Goal: Task Accomplishment & Management: Manage account settings

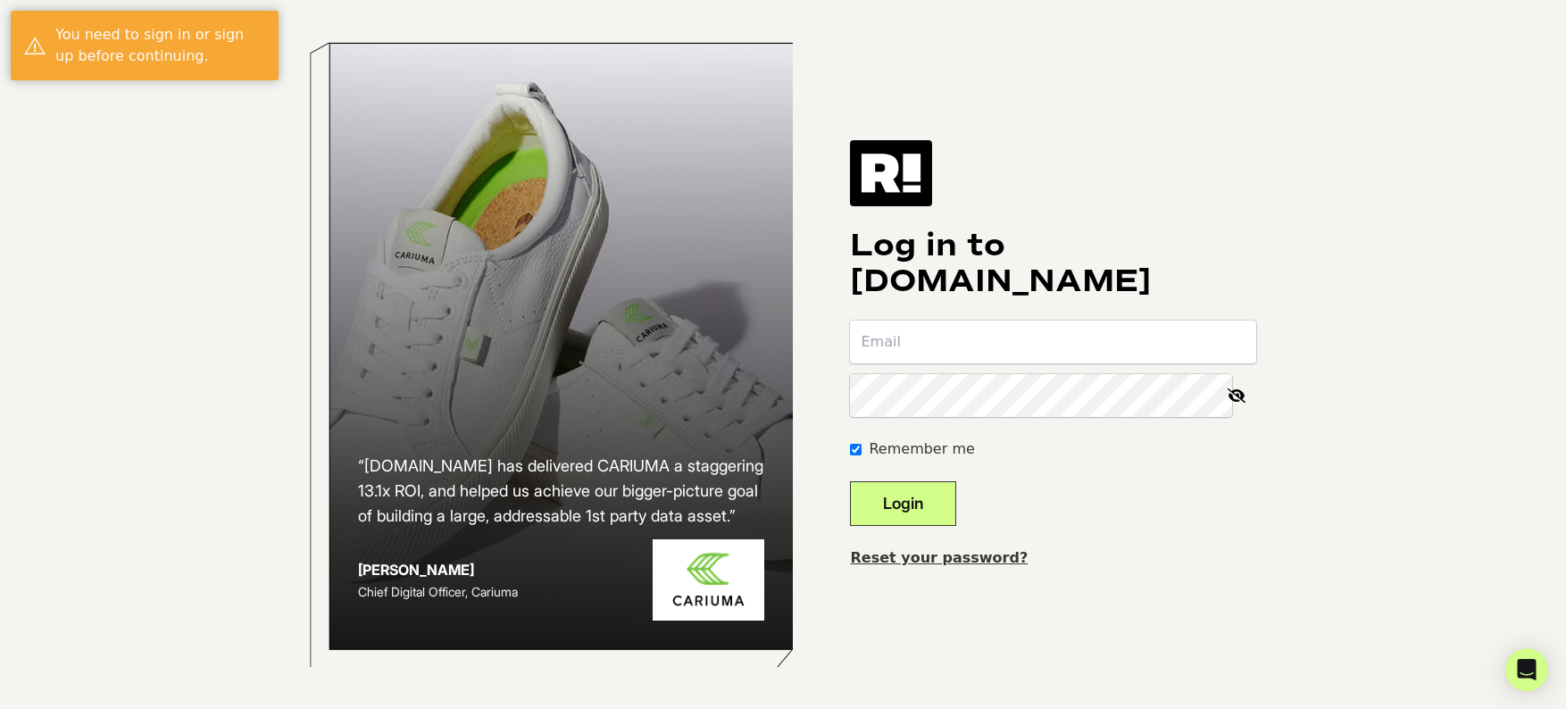
type input "[PERSON_NAME][EMAIL_ADDRESS][DOMAIN_NAME]"
click at [929, 504] on button "Login" at bounding box center [903, 503] width 106 height 45
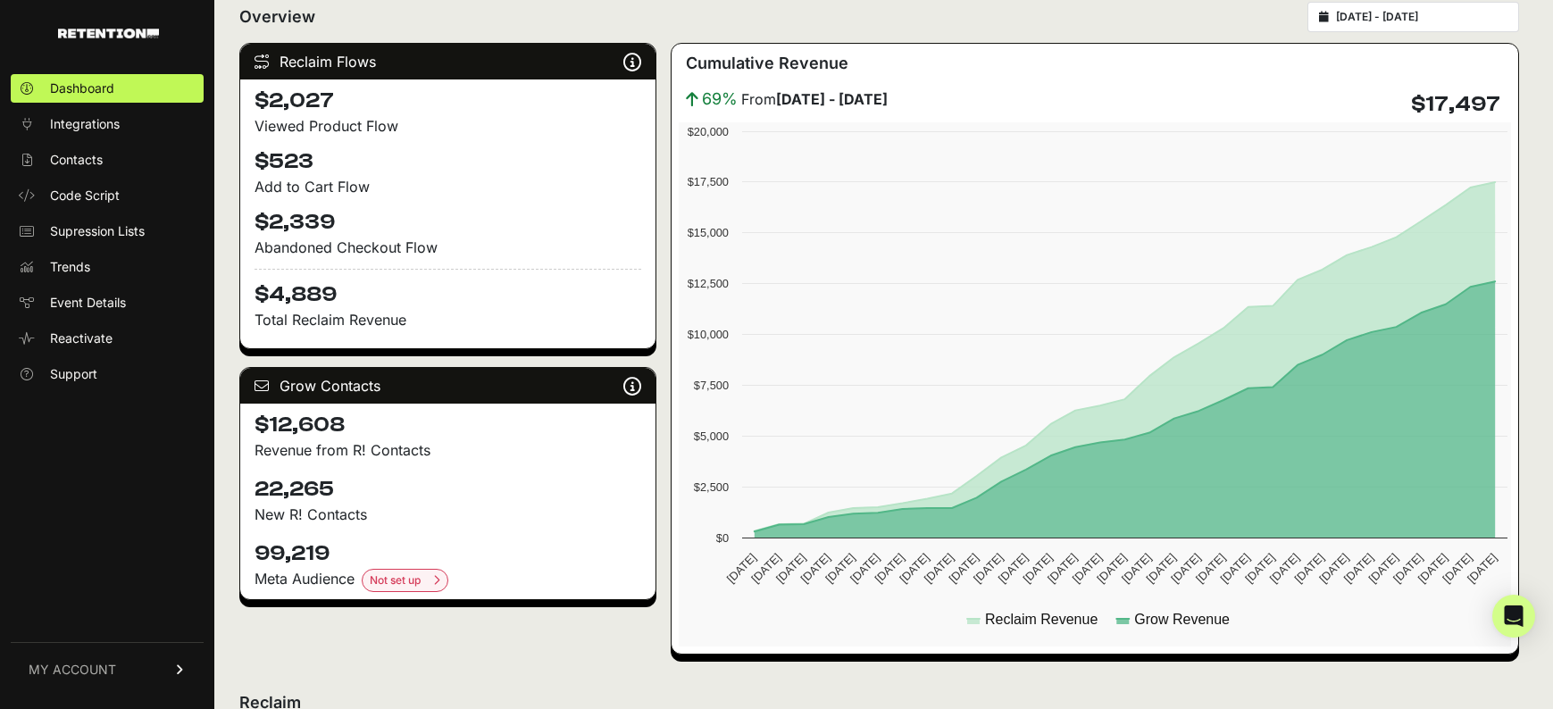
scroll to position [231, 0]
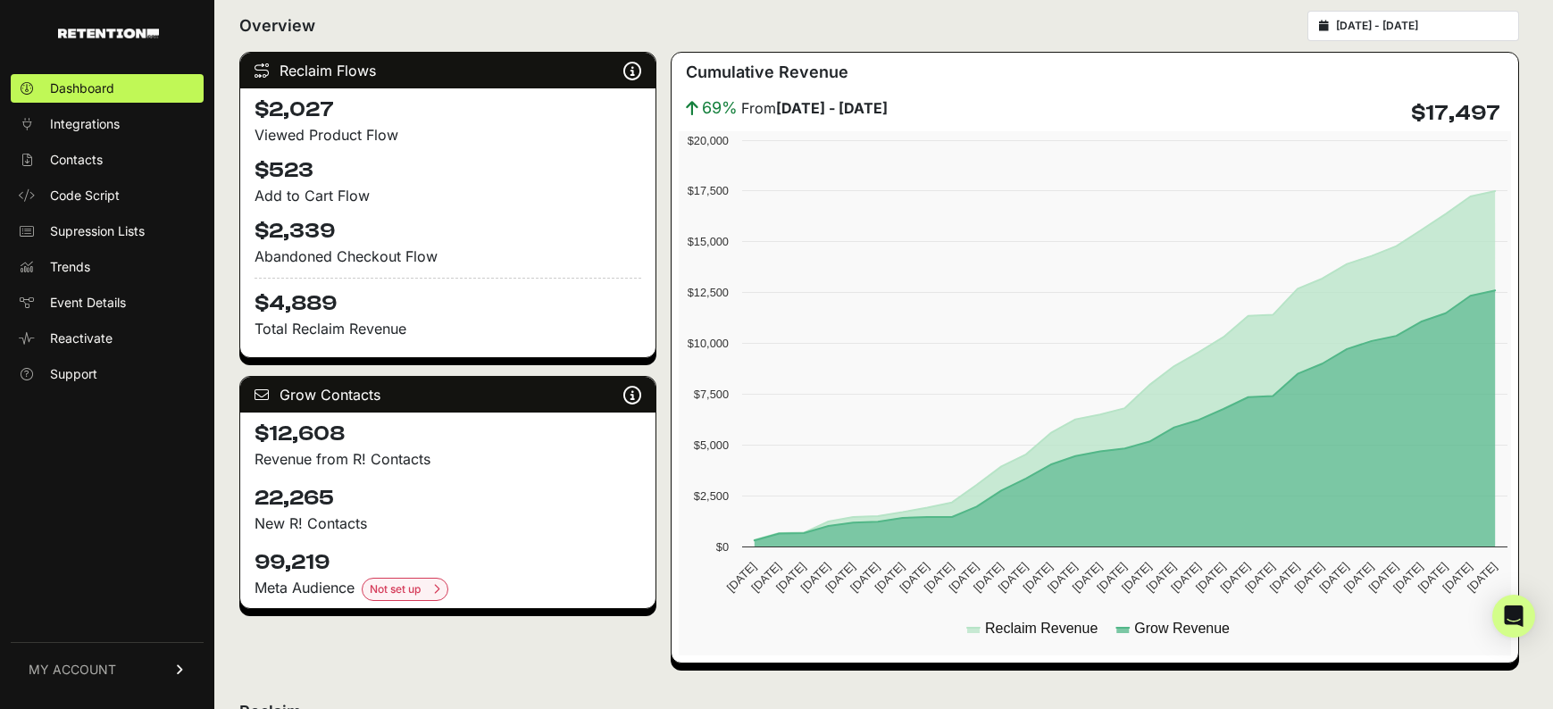
click at [665, 286] on div "Reclaim Flows Reclaim identifies your known audience when your ESP can't (due t…" at bounding box center [879, 358] width 1280 height 612
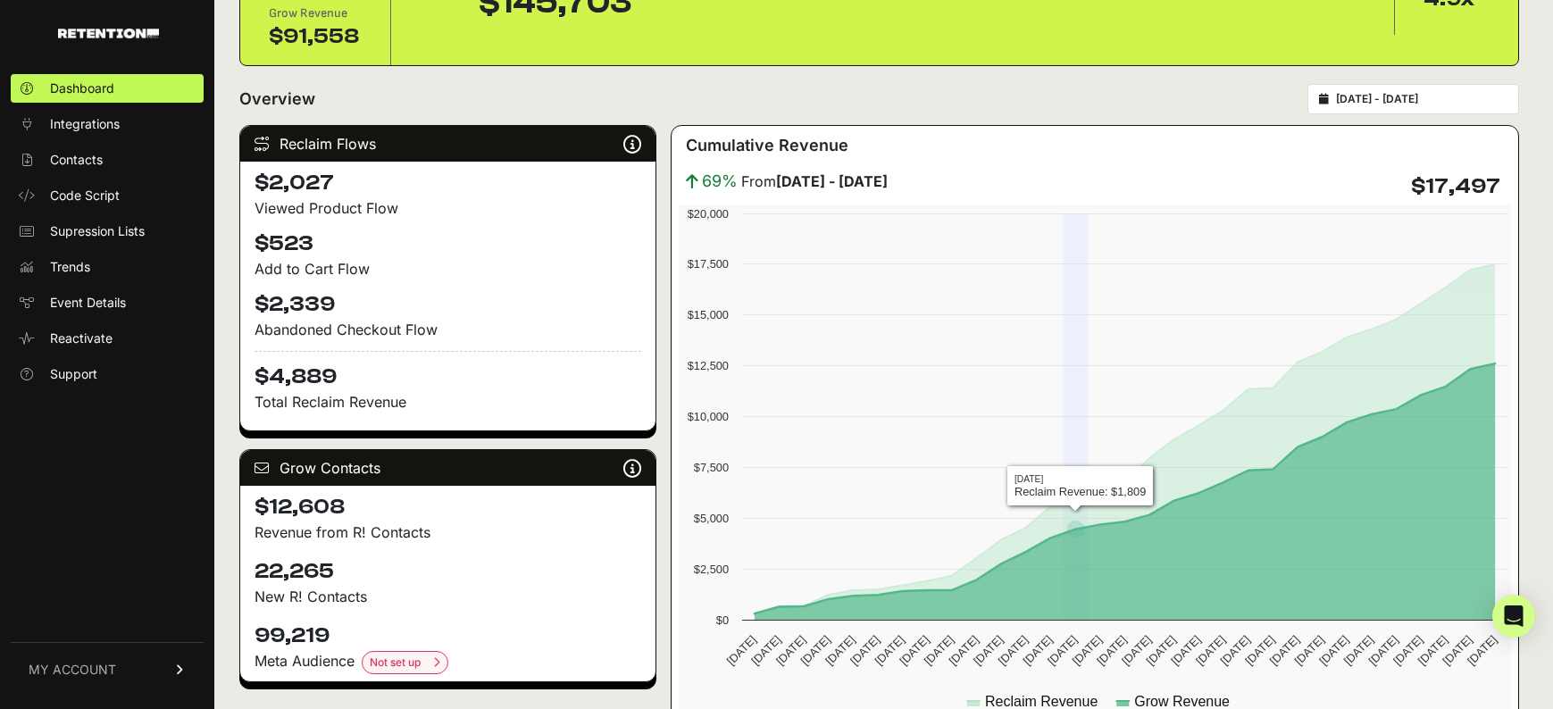
scroll to position [0, 0]
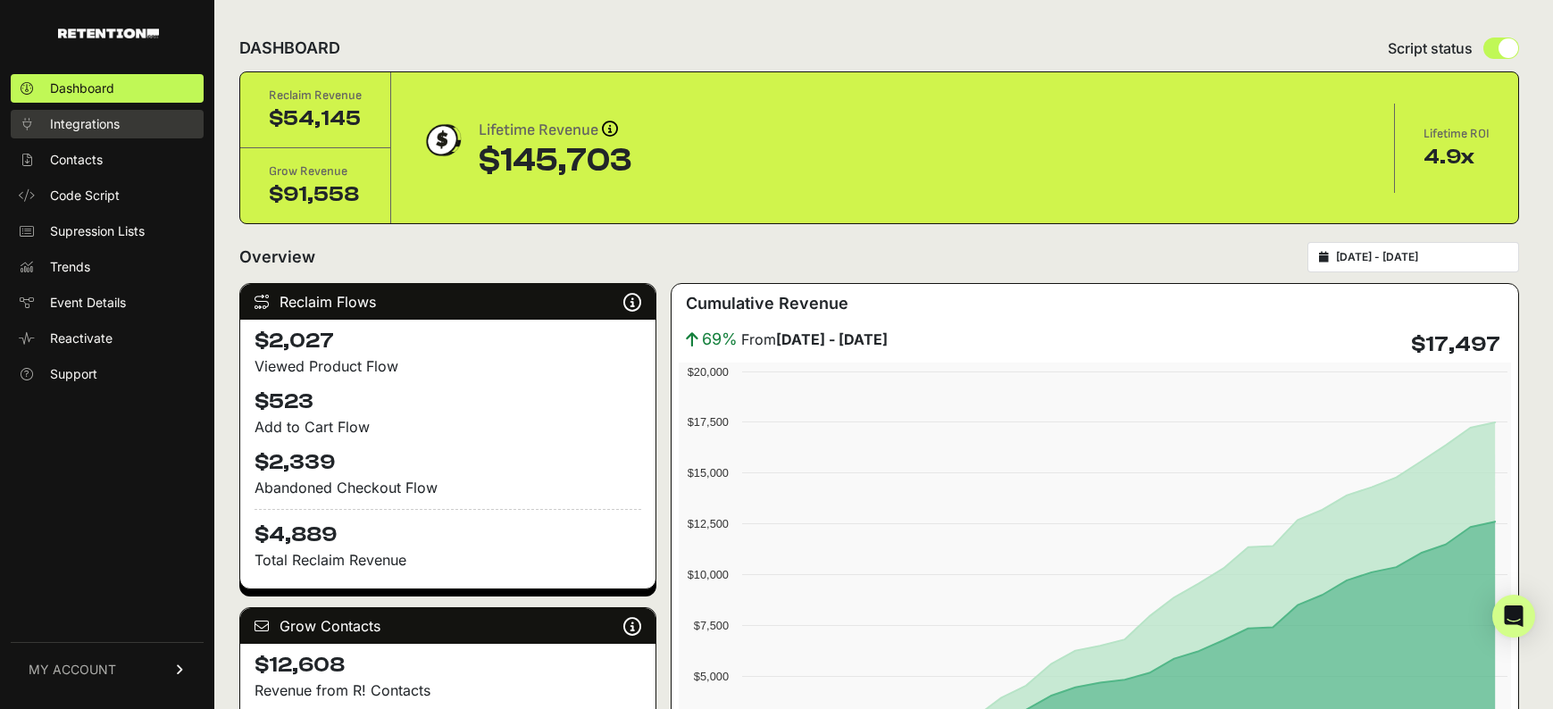
click at [118, 122] on span "Integrations" at bounding box center [85, 124] width 70 height 18
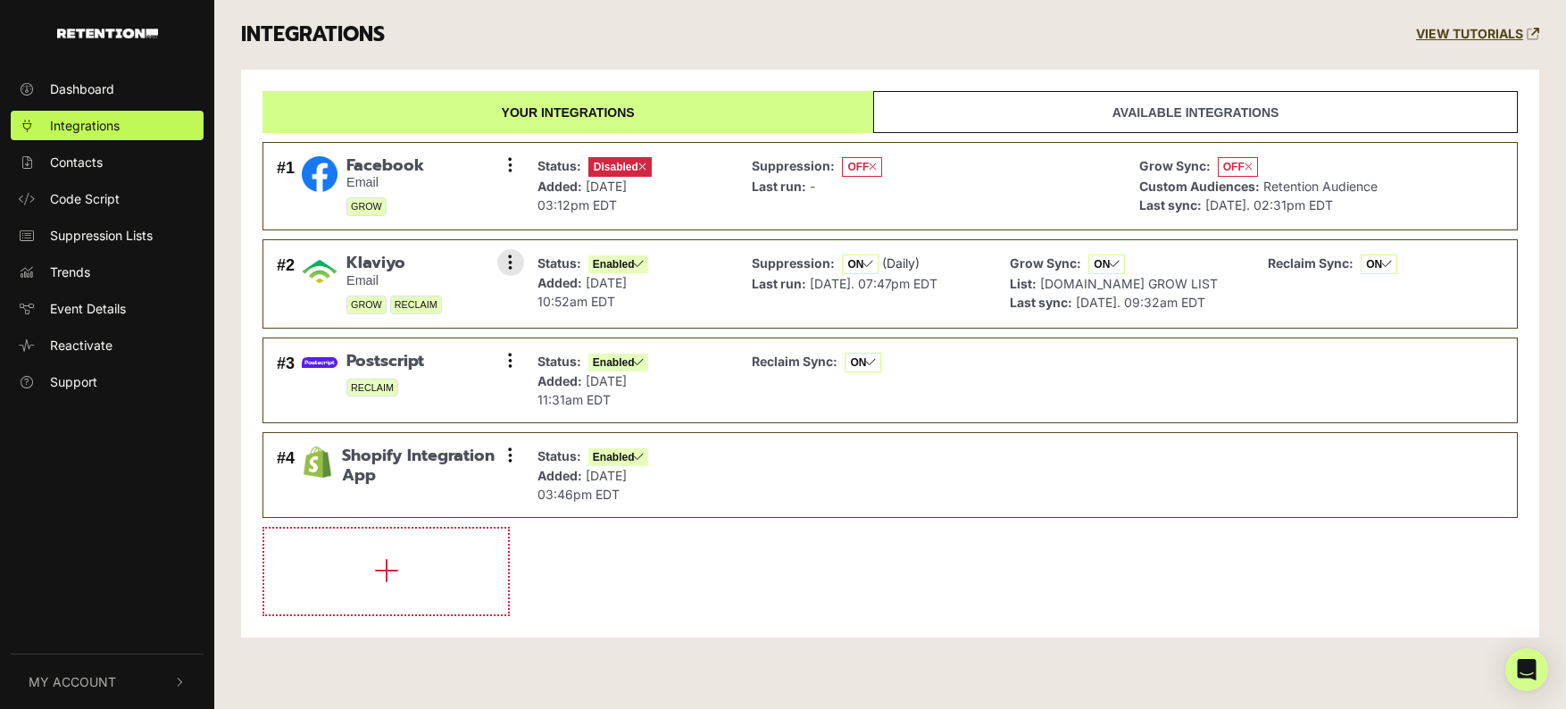
drag, startPoint x: 347, startPoint y: 261, endPoint x: 406, endPoint y: 266, distance: 59.2
click at [406, 266] on span "Klaviyo" at bounding box center [395, 264] width 96 height 20
drag, startPoint x: 345, startPoint y: 257, endPoint x: 416, endPoint y: 273, distance: 73.2
click at [417, 273] on div "#2 Klaviyo Email GROW RECLAIM Settings Sync History Disable Check credentials R…" at bounding box center [395, 284] width 247 height 70
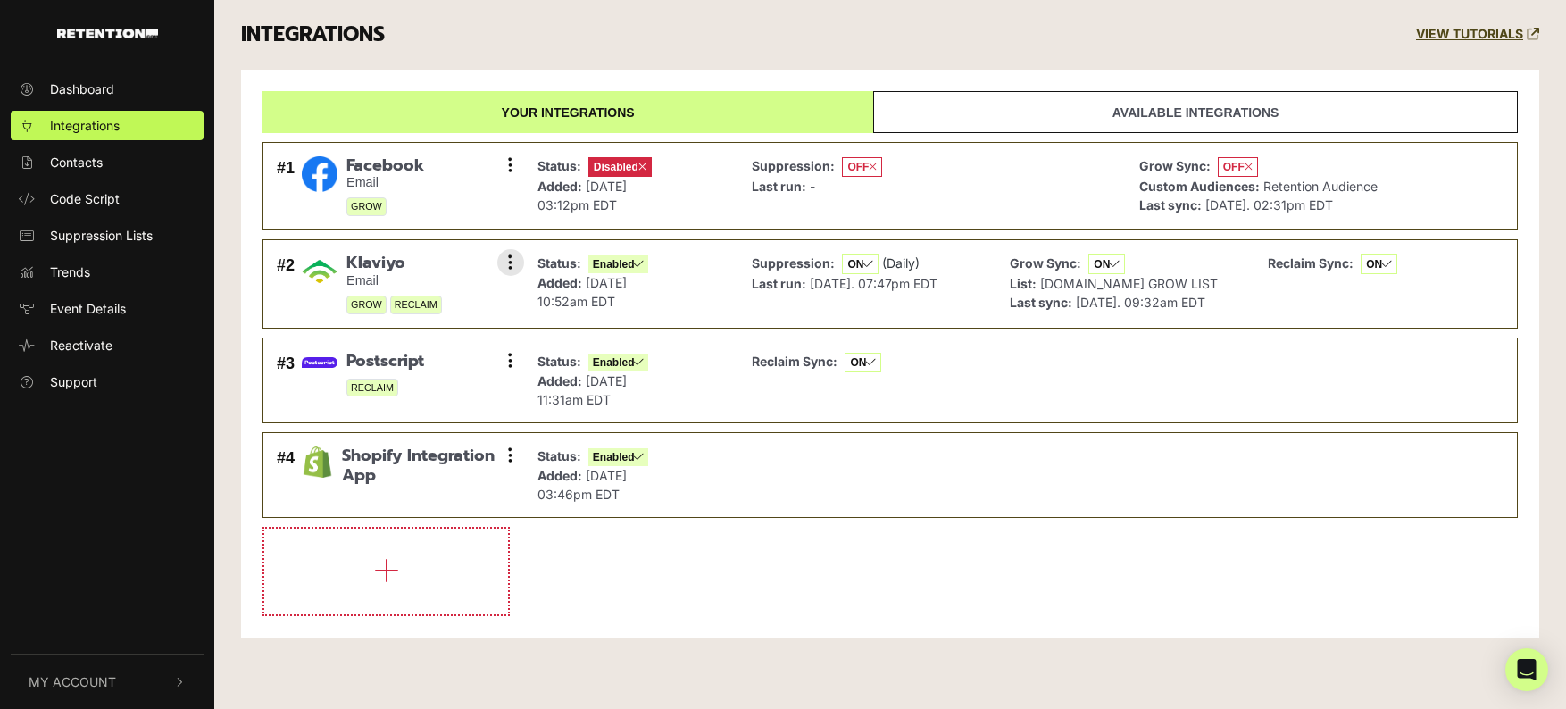
click at [357, 262] on span "Klaviyo" at bounding box center [395, 264] width 96 height 20
click at [1154, 111] on link "Available integrations" at bounding box center [1195, 112] width 645 height 42
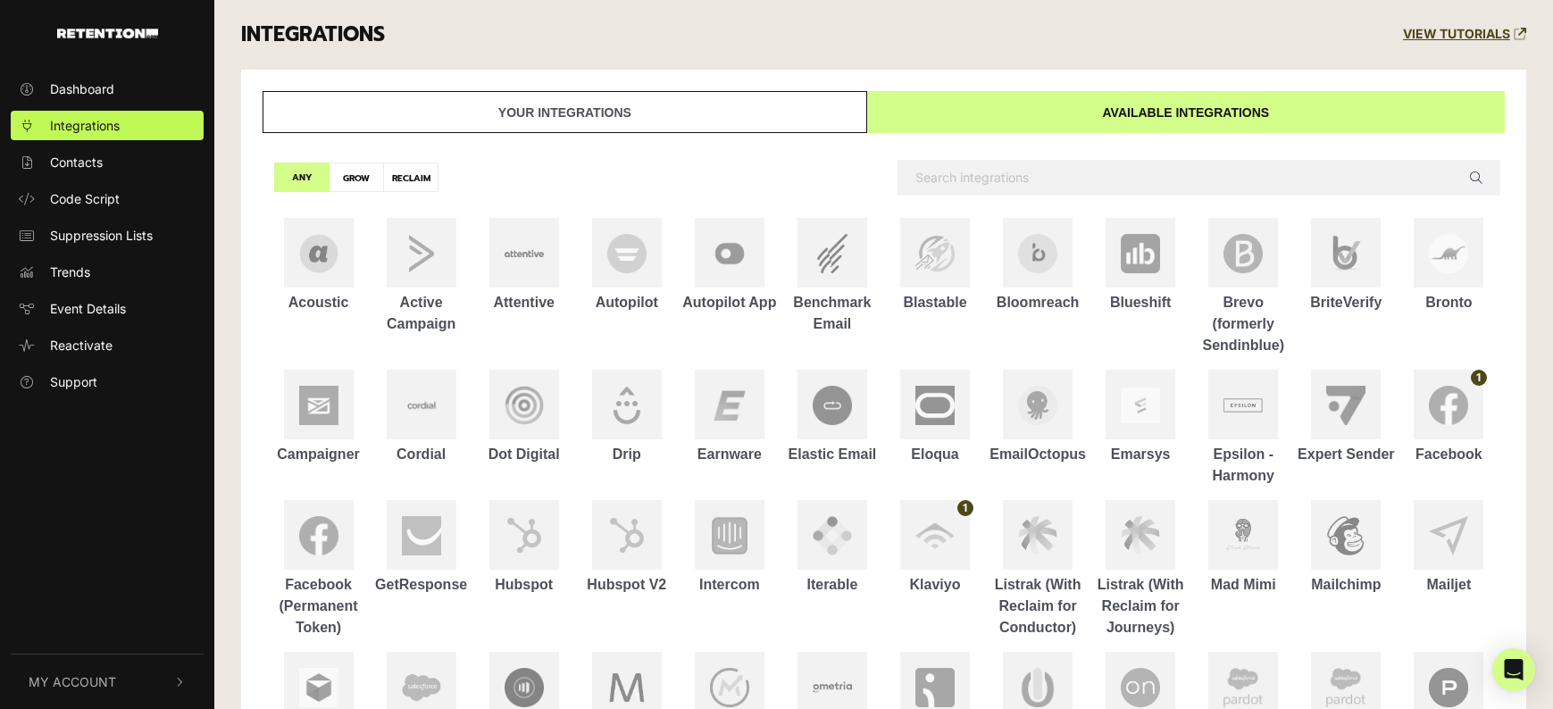
click at [550, 113] on link "Your integrations" at bounding box center [565, 112] width 605 height 42
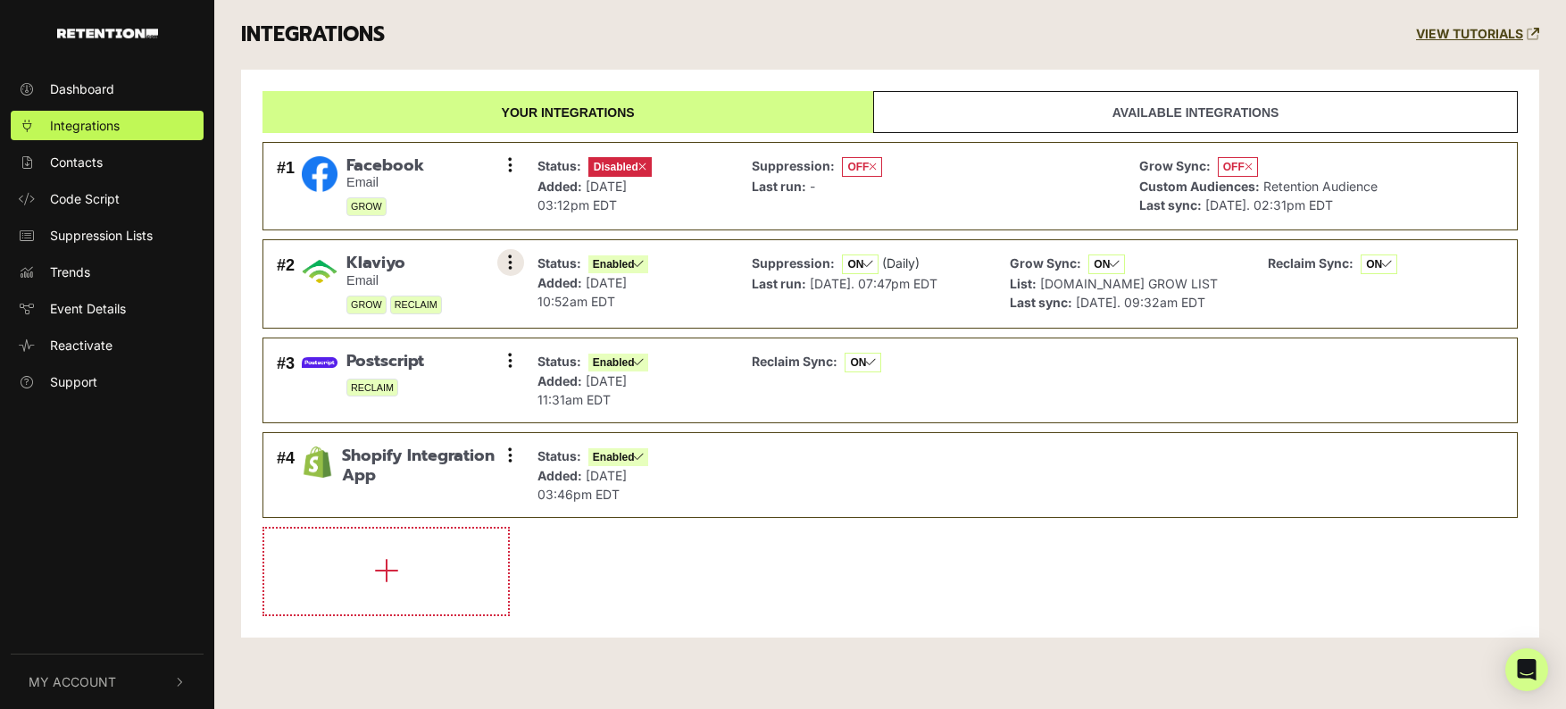
click at [512, 268] on icon at bounding box center [510, 263] width 4 height 18
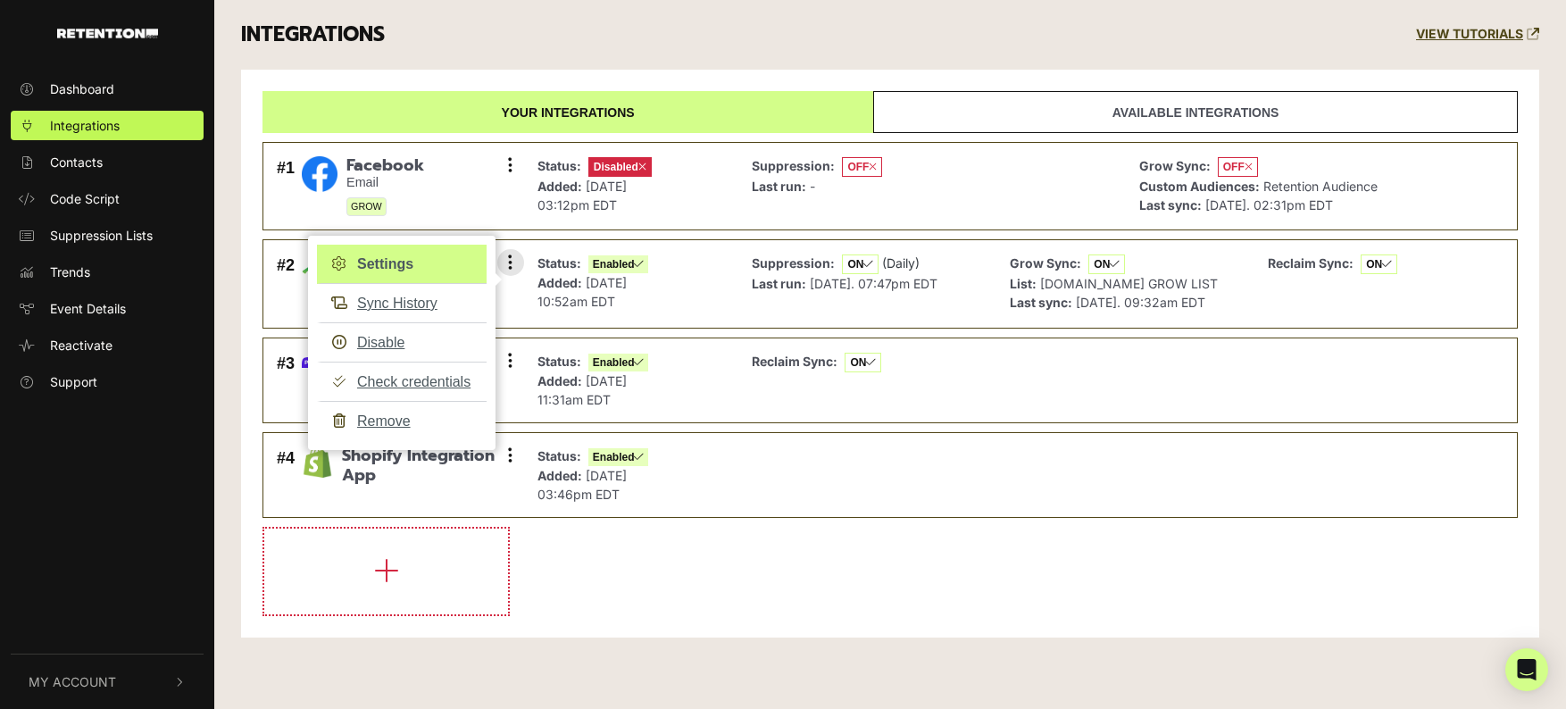
click at [406, 258] on link "Settings" at bounding box center [402, 264] width 170 height 39
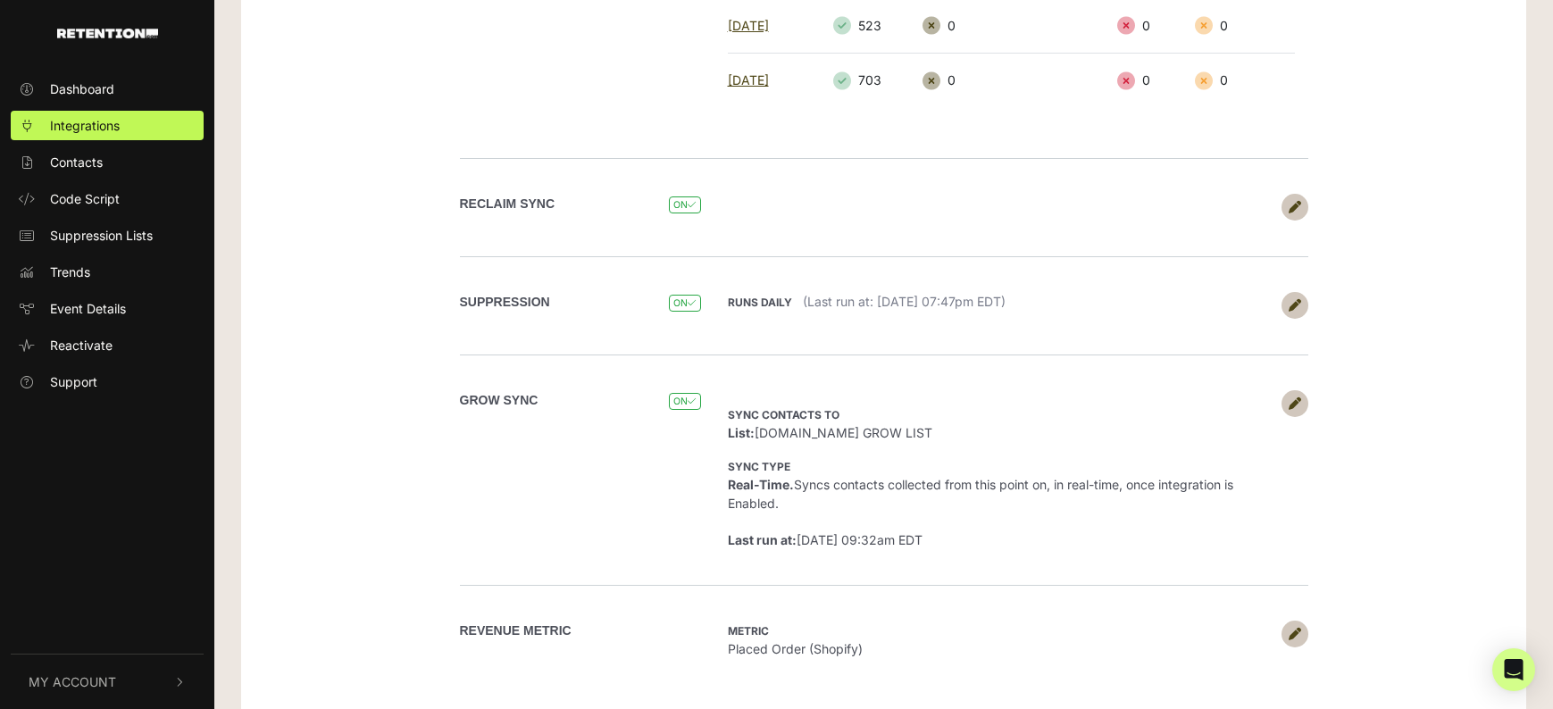
scroll to position [750, 0]
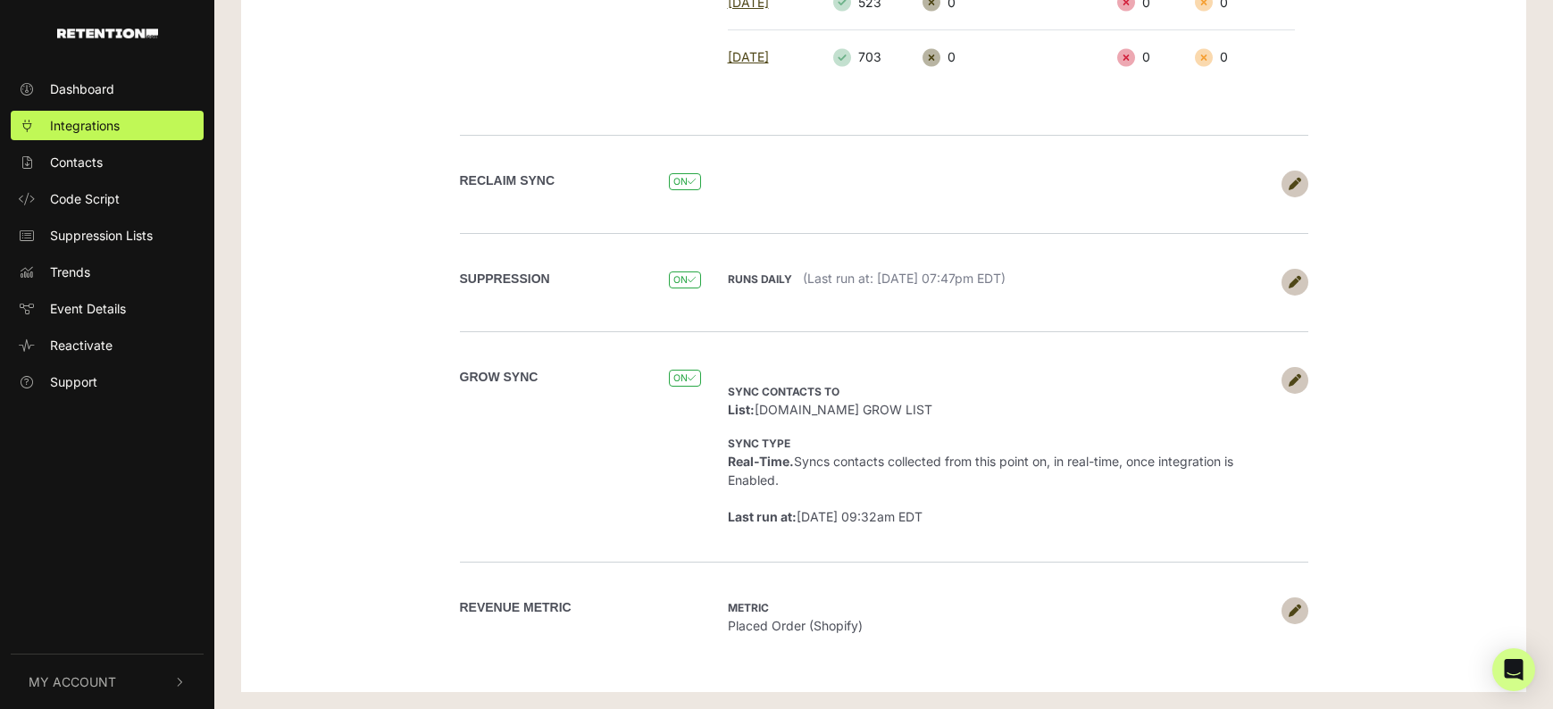
drag, startPoint x: 875, startPoint y: 627, endPoint x: 569, endPoint y: 614, distance: 306.6
click at [708, 622] on div "Revenue Metric Metric Placed Order (Shopify)" at bounding box center [884, 616] width 1018 height 109
click at [495, 598] on label "Revenue Metric" at bounding box center [516, 607] width 112 height 19
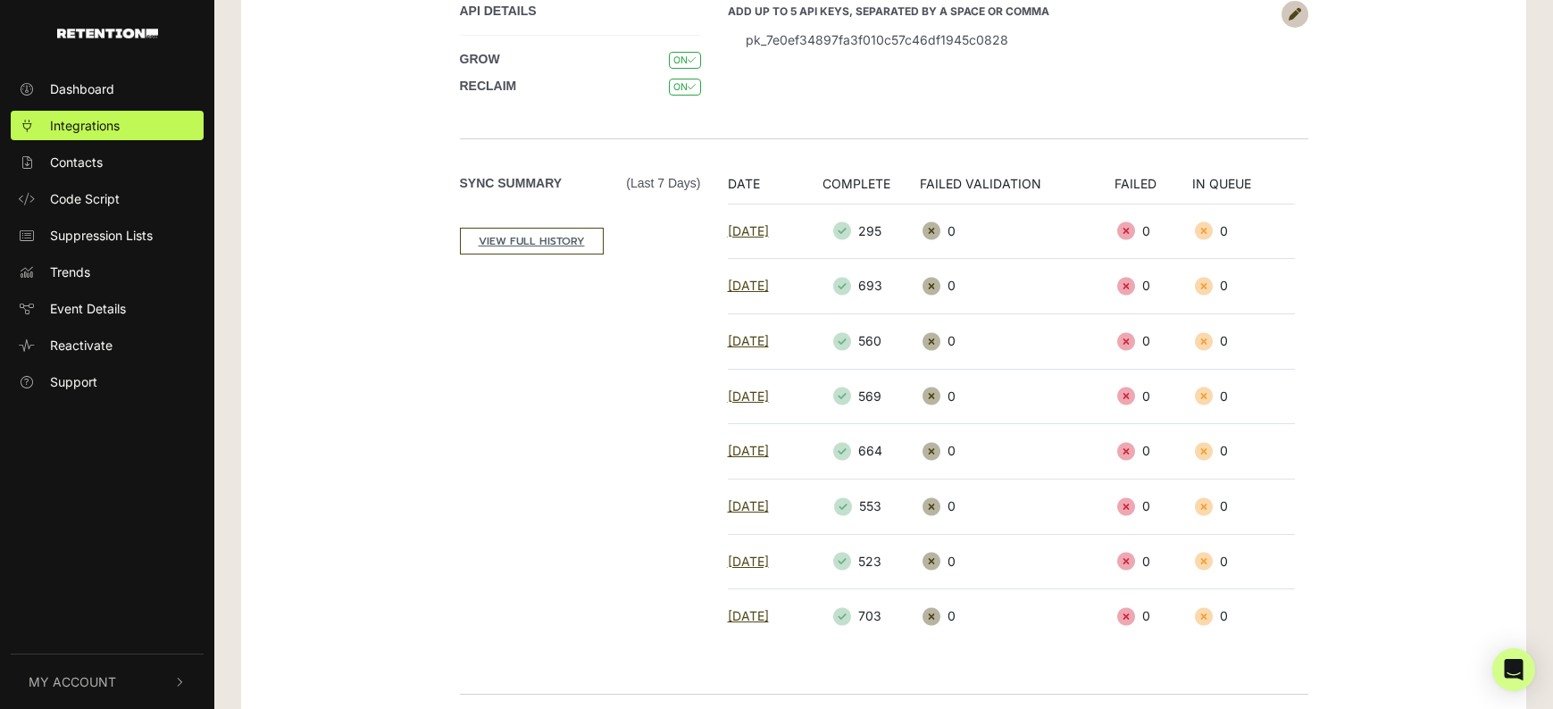
scroll to position [0, 0]
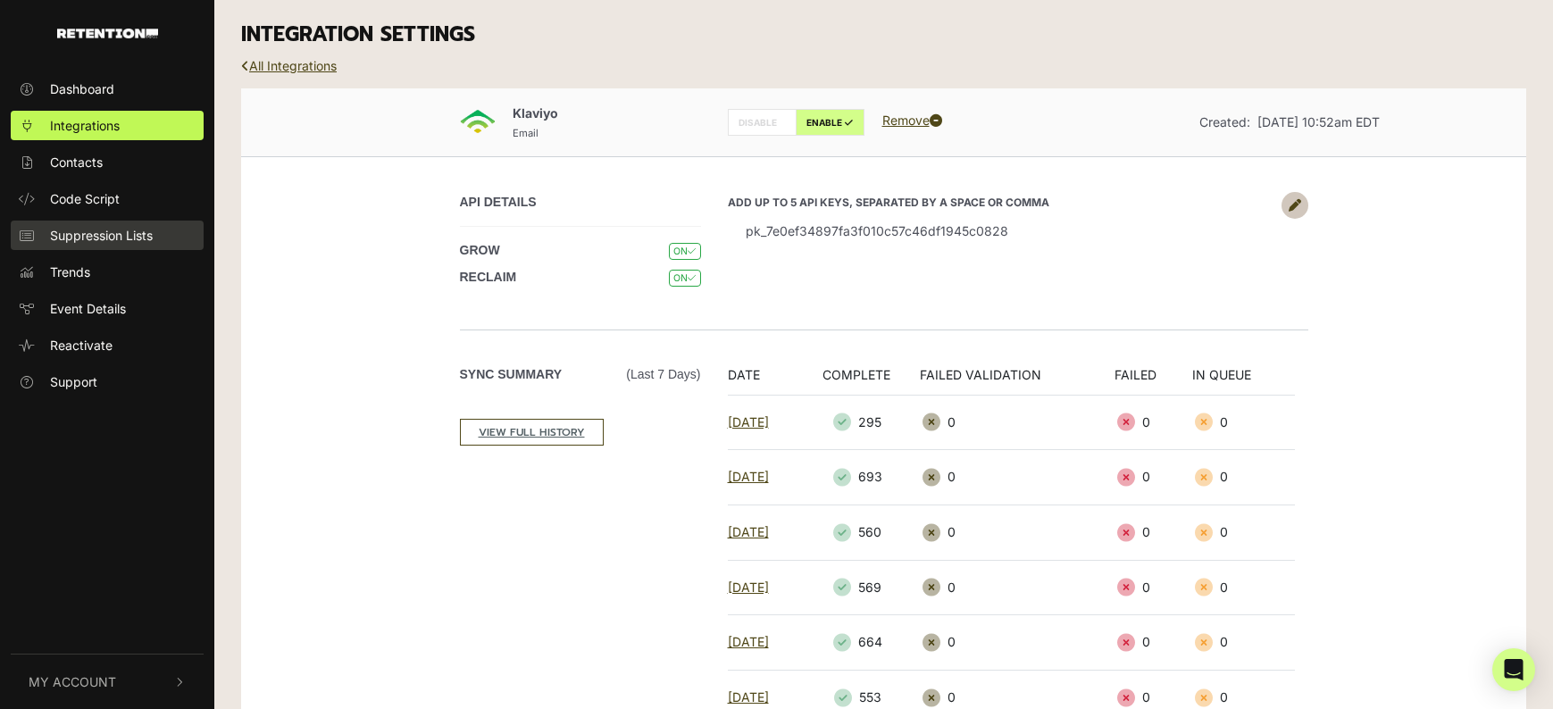
click at [98, 241] on span "Suppression Lists" at bounding box center [101, 235] width 103 height 19
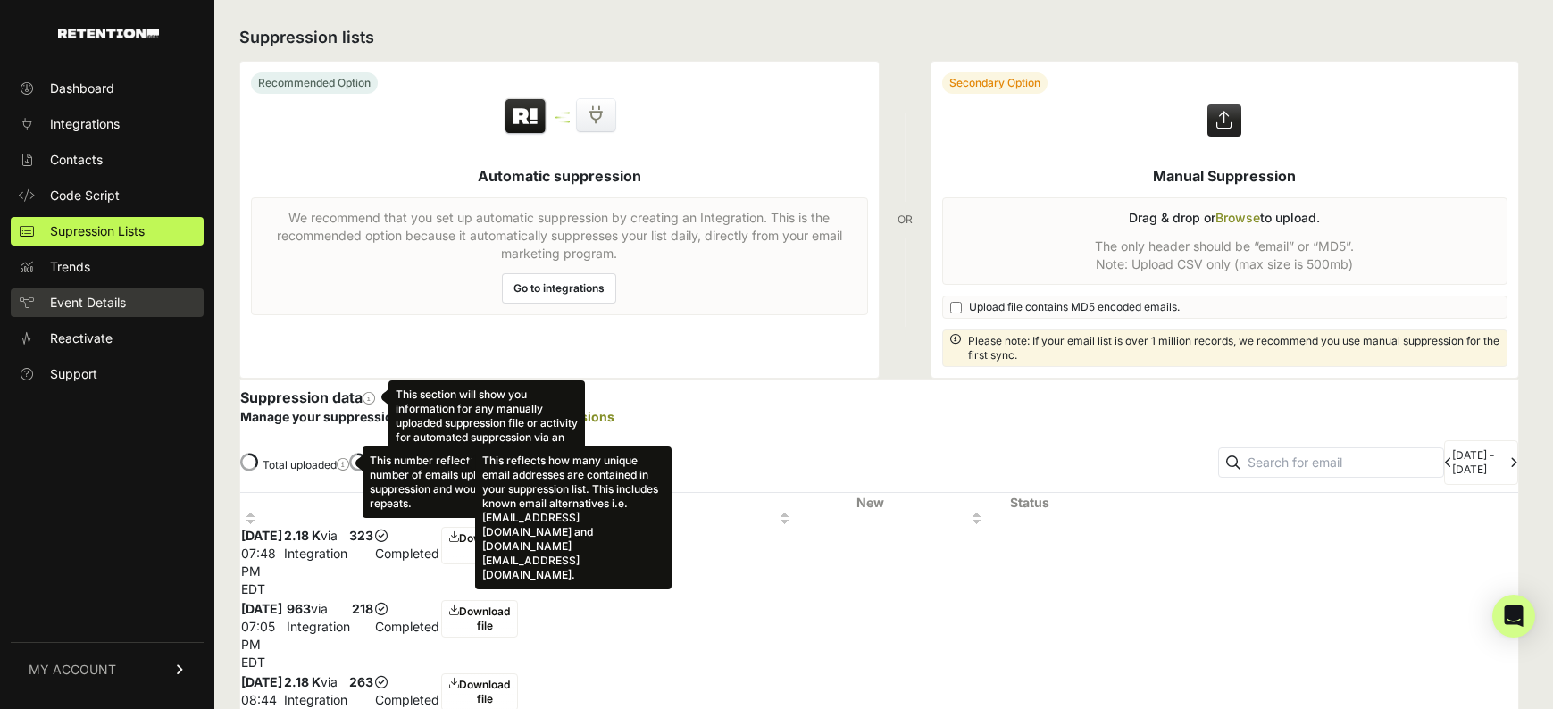
click at [96, 302] on span "Event Details" at bounding box center [88, 303] width 76 height 18
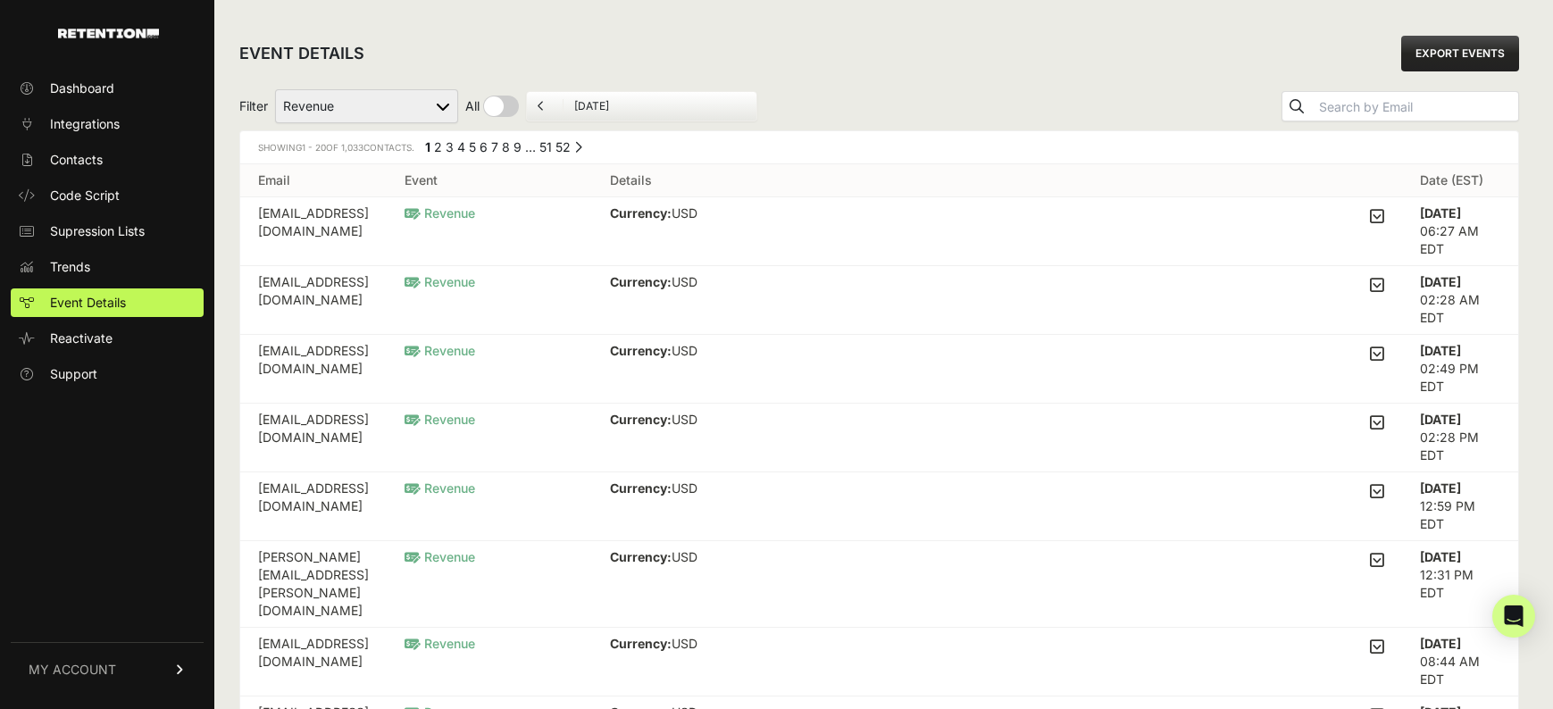
click at [77, 501] on div "Dashboard Integrations Contacts Code Script Supression Lists Trends Event Detai…" at bounding box center [107, 381] width 214 height 651
click at [108, 265] on link "Trends" at bounding box center [107, 267] width 193 height 29
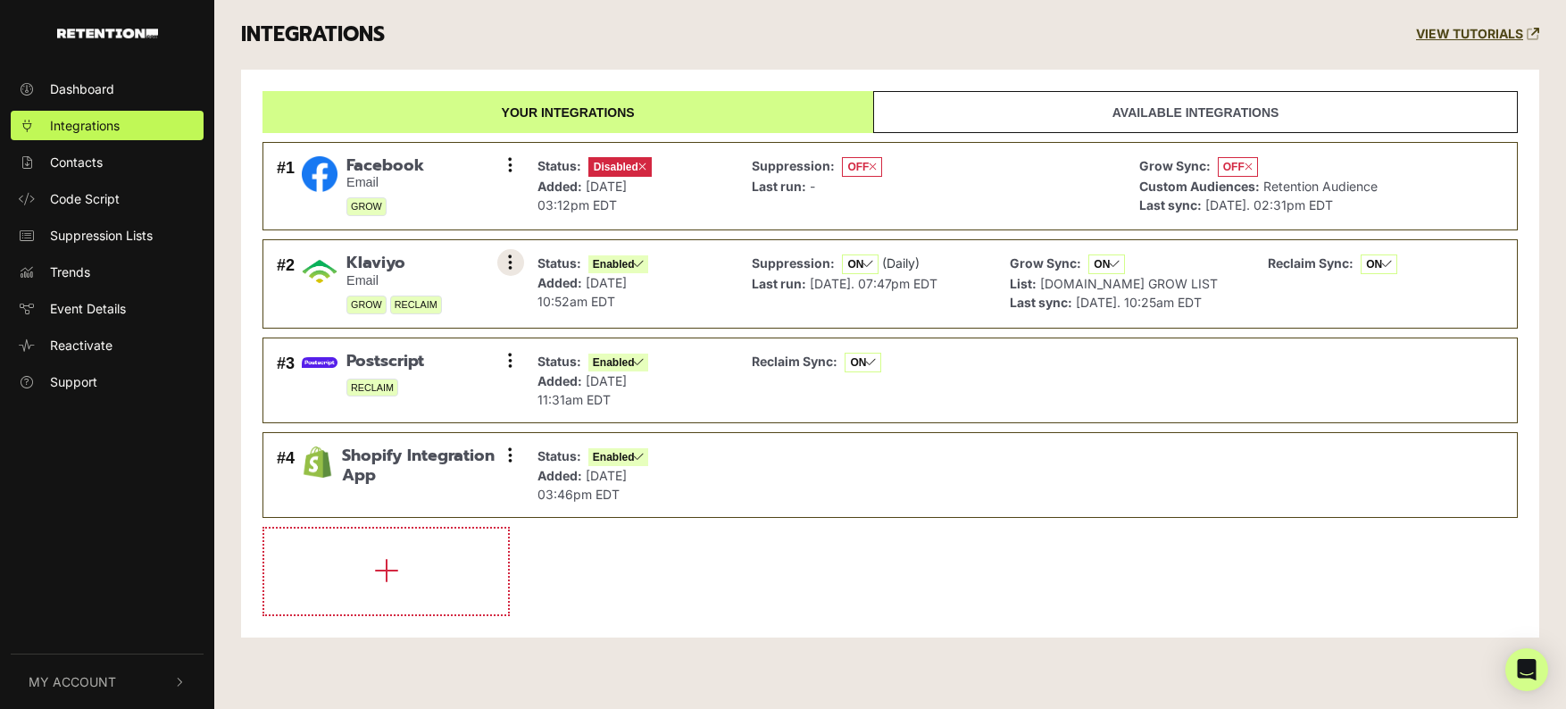
click at [509, 269] on icon at bounding box center [510, 263] width 4 height 18
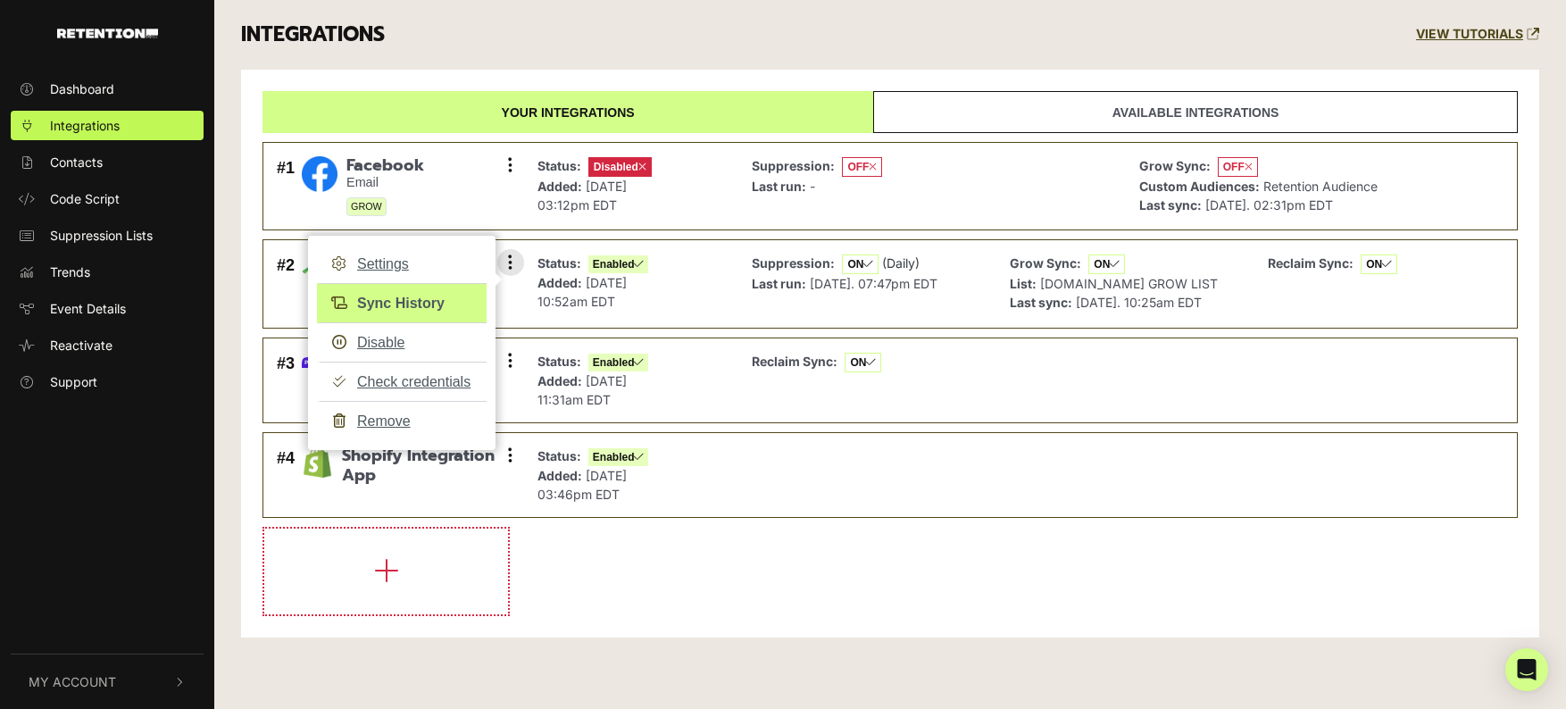
click at [381, 298] on link "Sync History" at bounding box center [402, 303] width 170 height 40
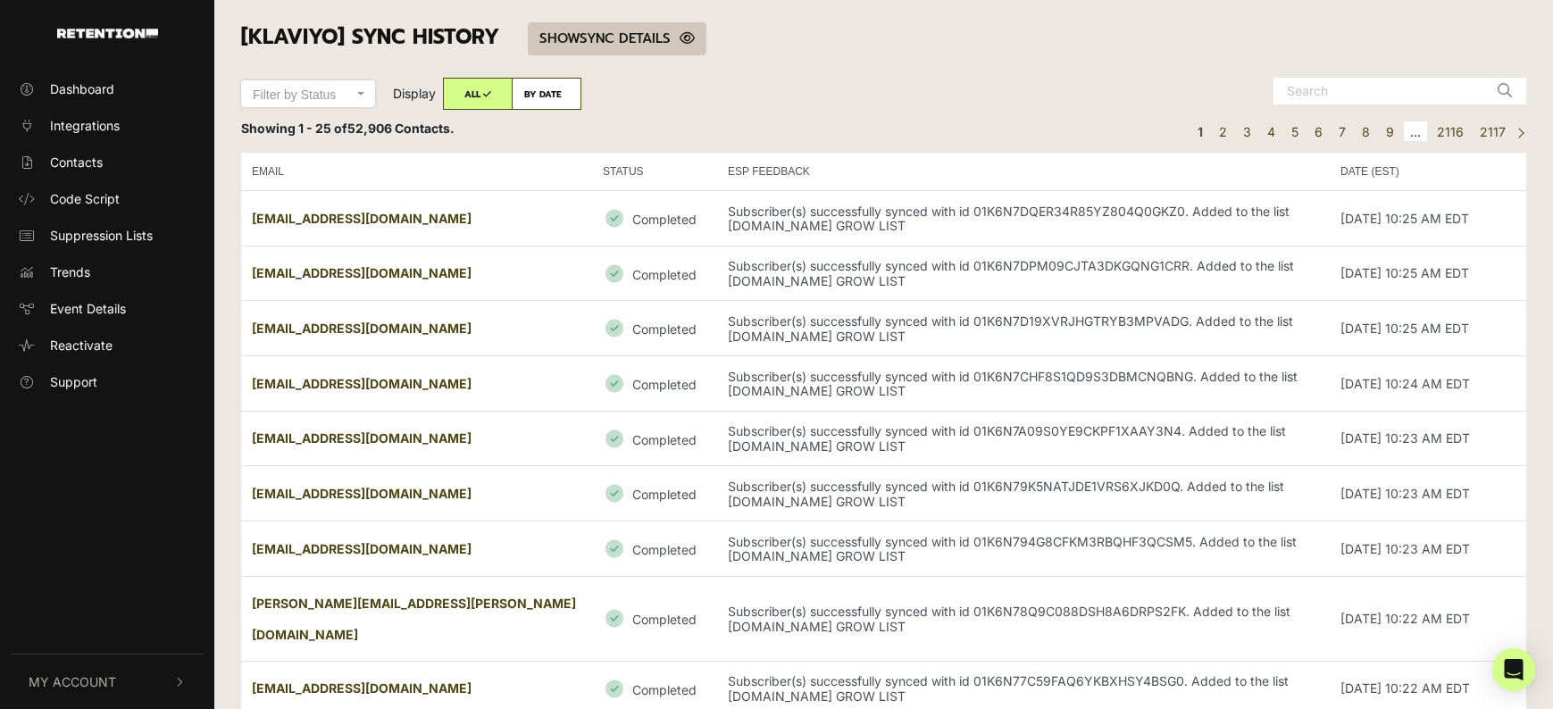
click at [622, 31] on link "SHOW HIDE SYNC DETAILS" at bounding box center [617, 38] width 179 height 33
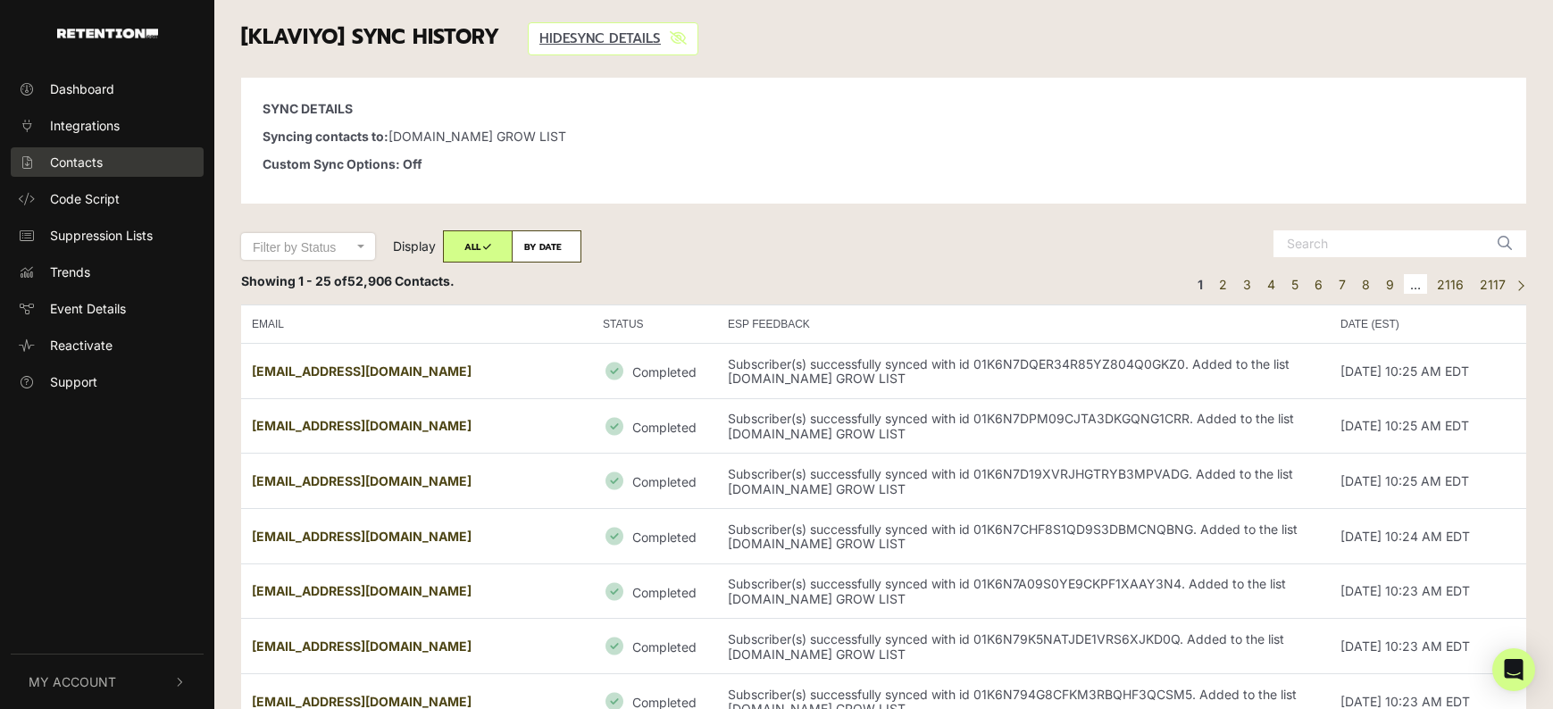
click at [85, 170] on span "Contacts" at bounding box center [76, 162] width 53 height 19
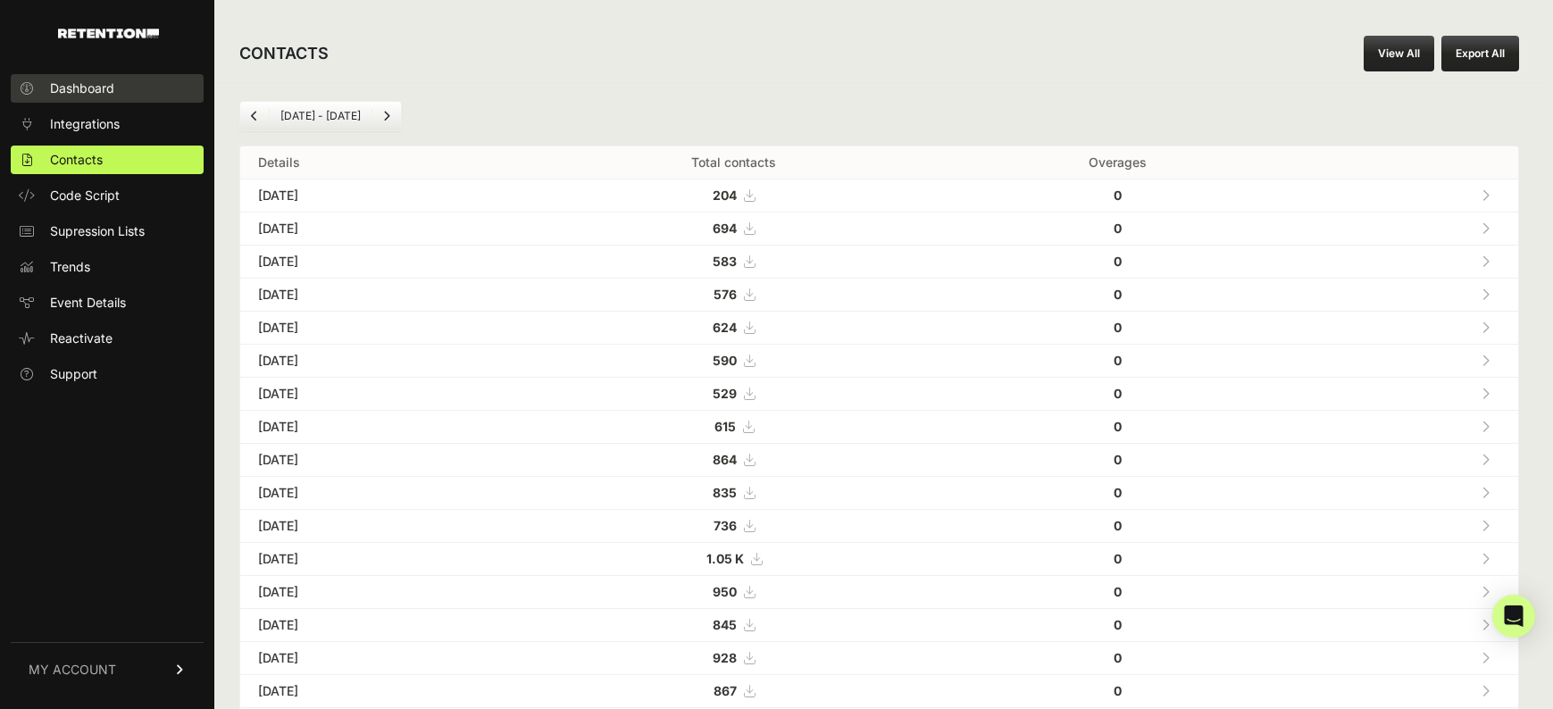
click at [102, 91] on span "Dashboard" at bounding box center [82, 88] width 64 height 18
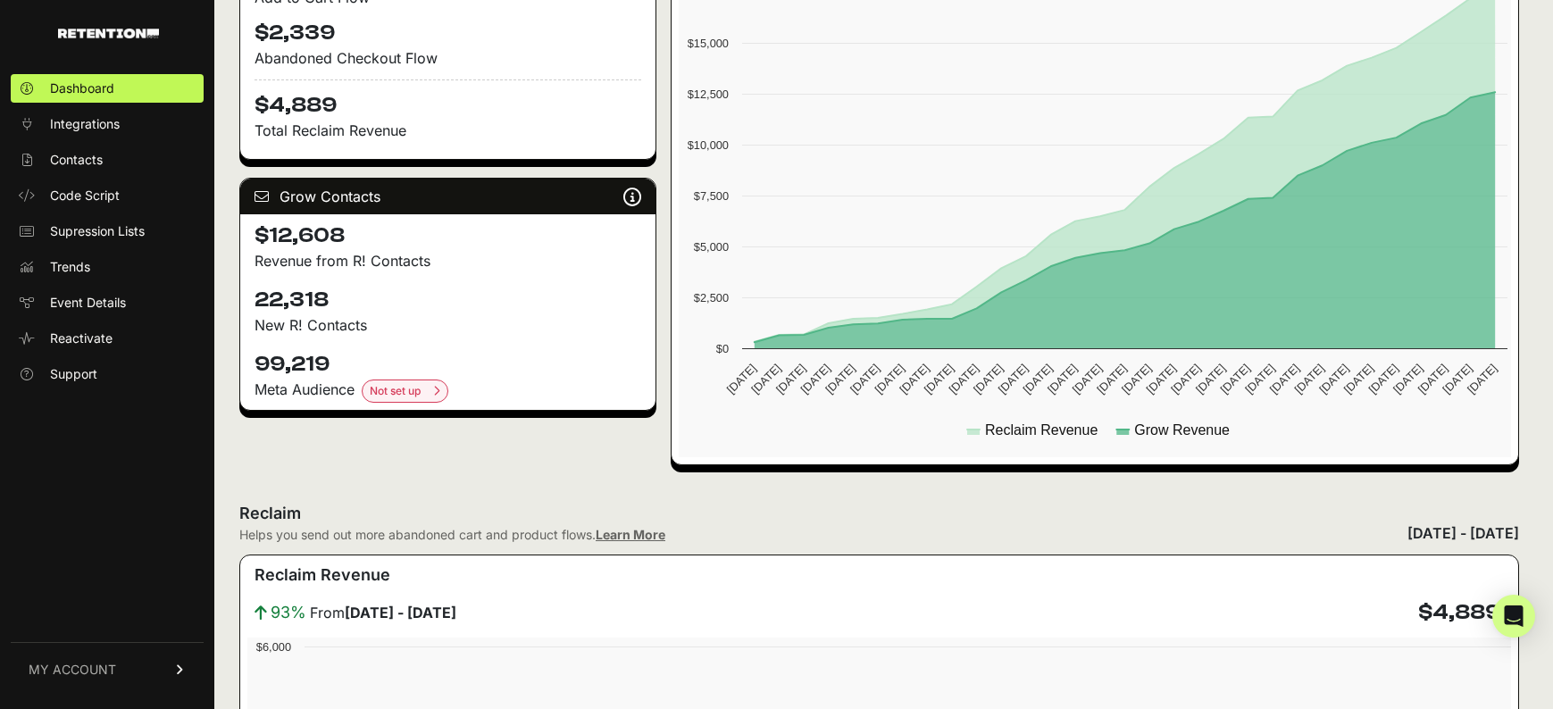
scroll to position [573, 0]
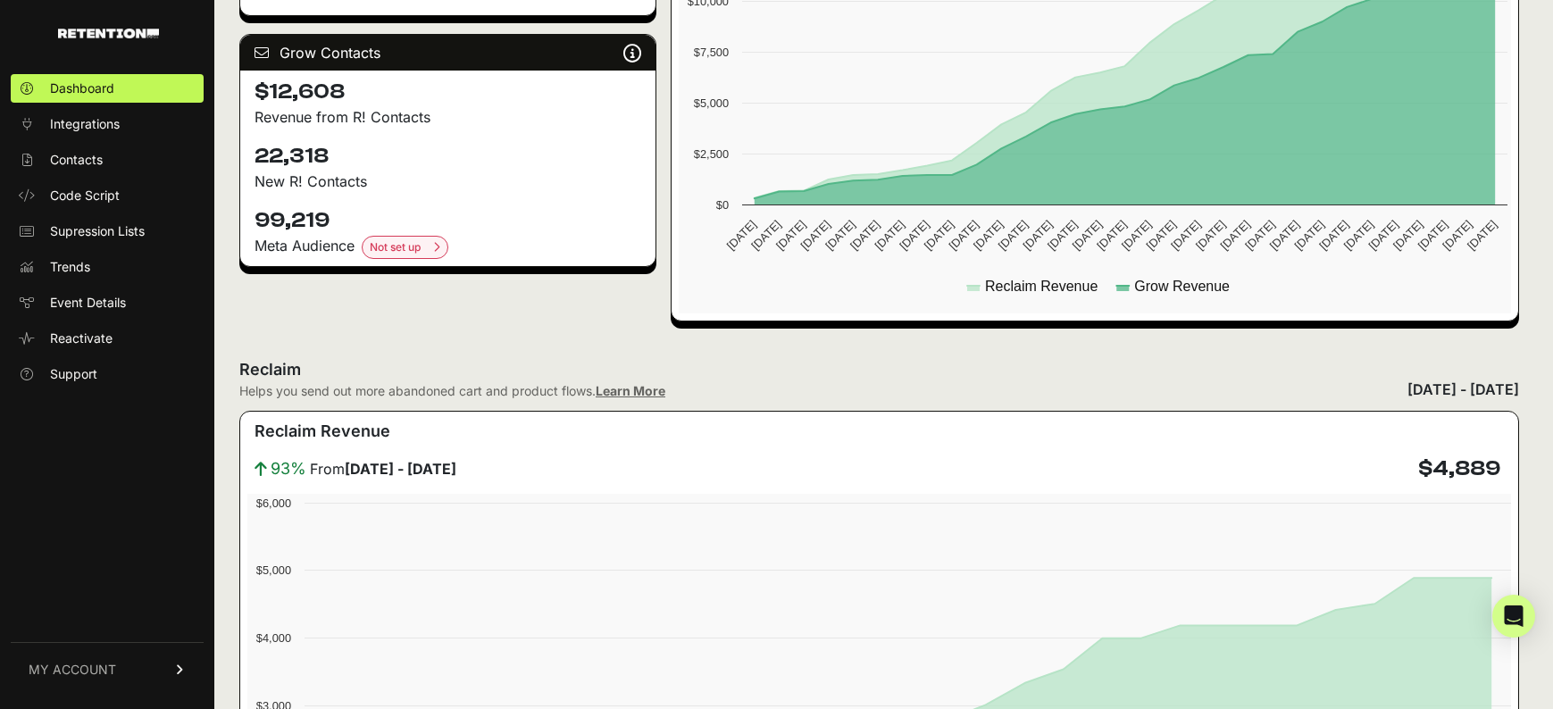
click at [421, 288] on div "Reclaim Flows Reclaim identifies your known audience when your ESP can't (due t…" at bounding box center [447, 16] width 417 height 612
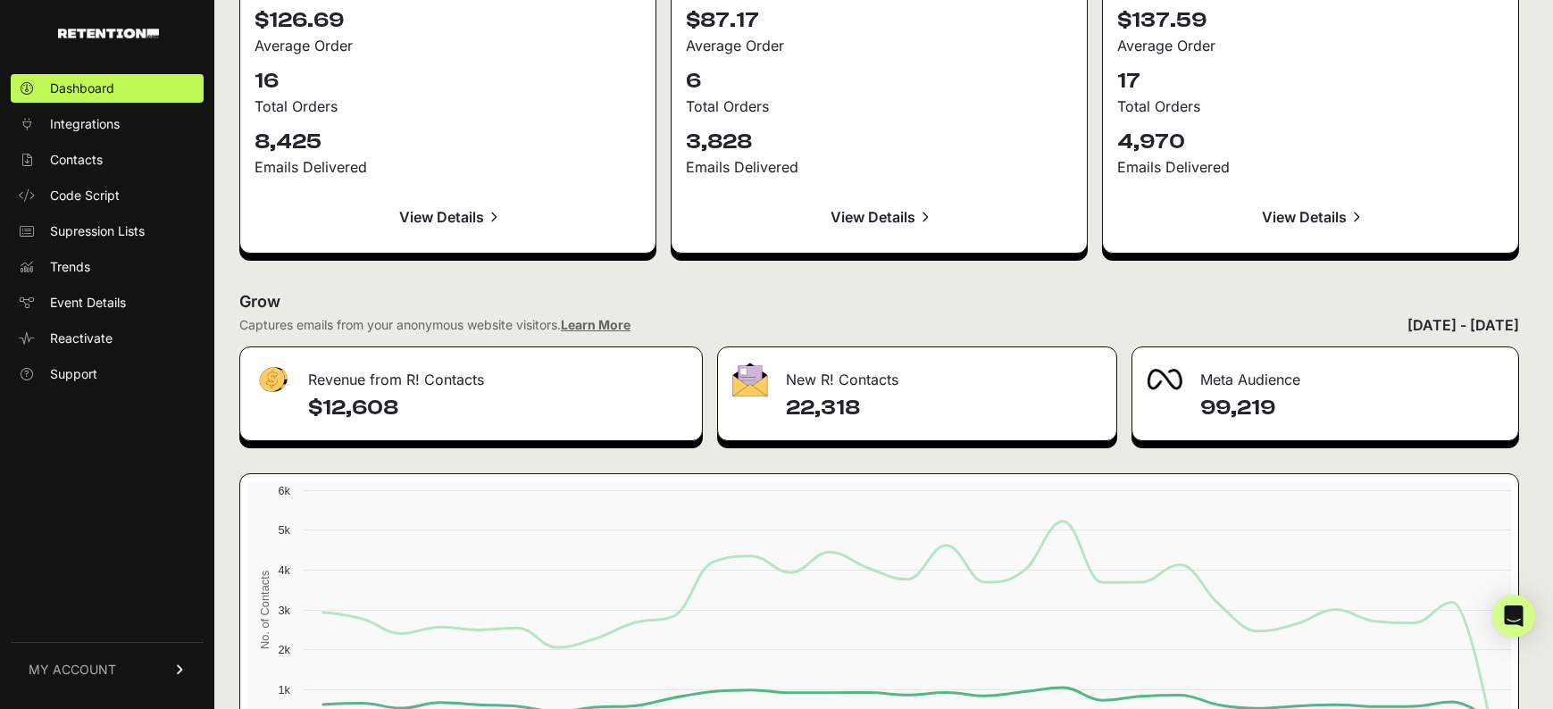
scroll to position [2075, 0]
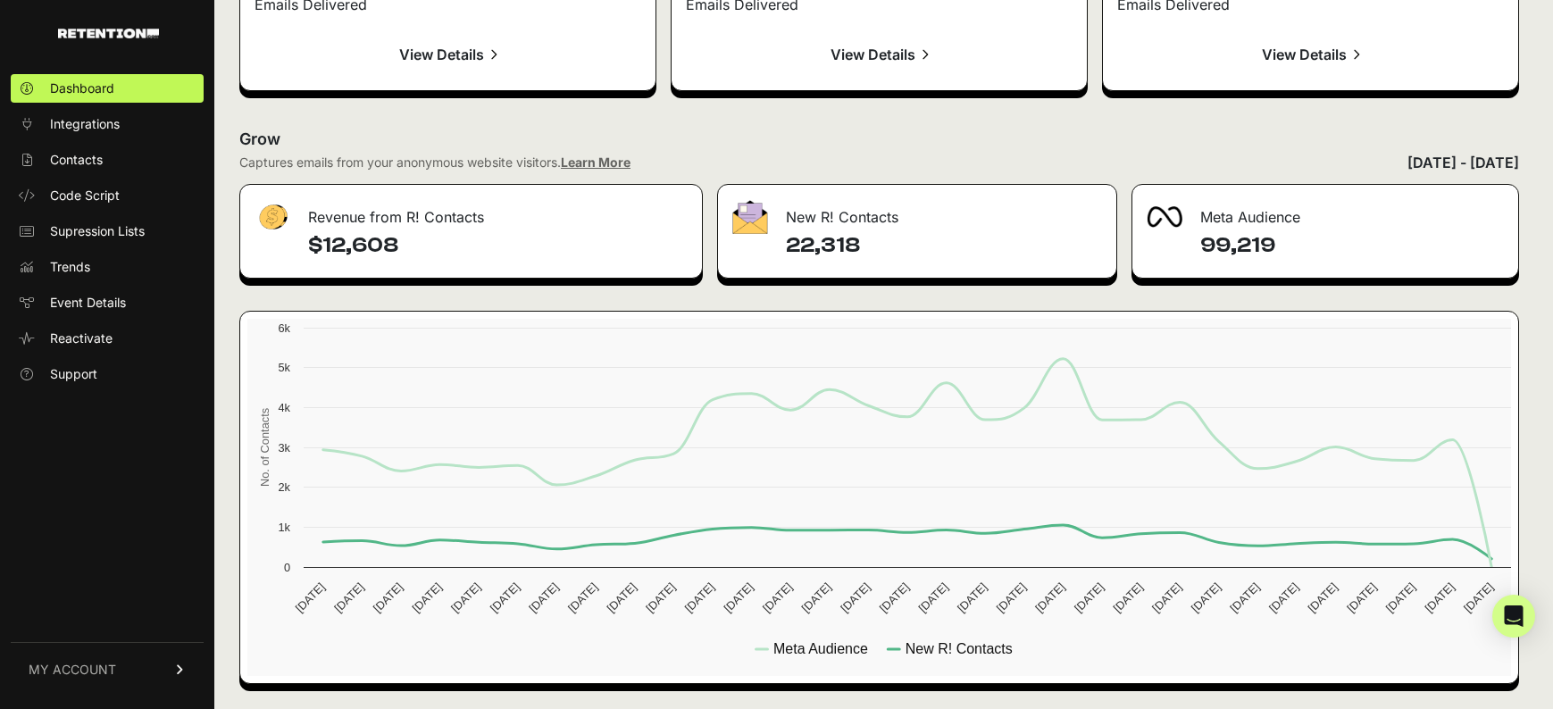
click at [175, 672] on icon at bounding box center [180, 669] width 13 height 11
click at [183, 450] on link "MY ACCOUNT" at bounding box center [107, 462] width 193 height 54
